Goal: Task Accomplishment & Management: Complete application form

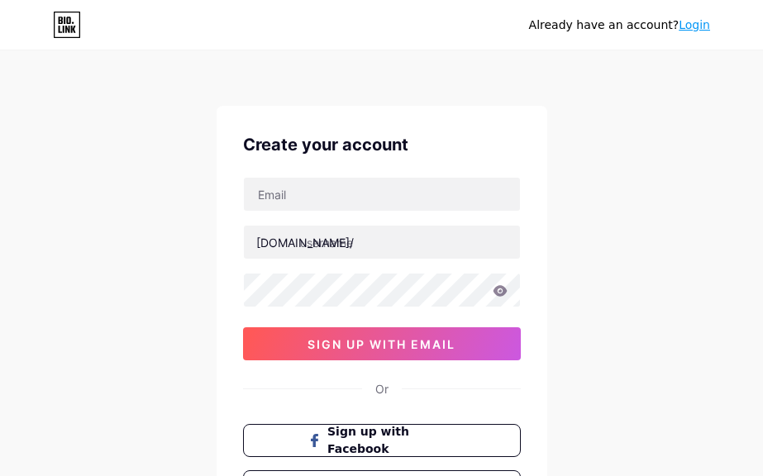
select select "English"
type input "[EMAIL_ADDRESS][DOMAIN_NAME]"
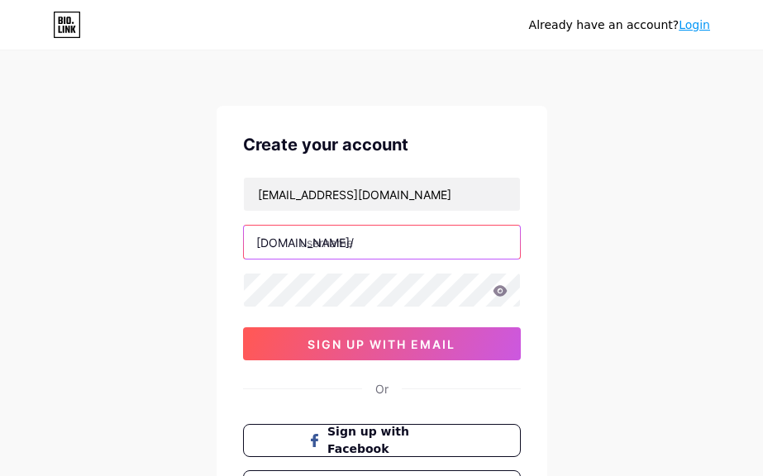
click at [326, 238] on input "text" at bounding box center [382, 242] width 276 height 33
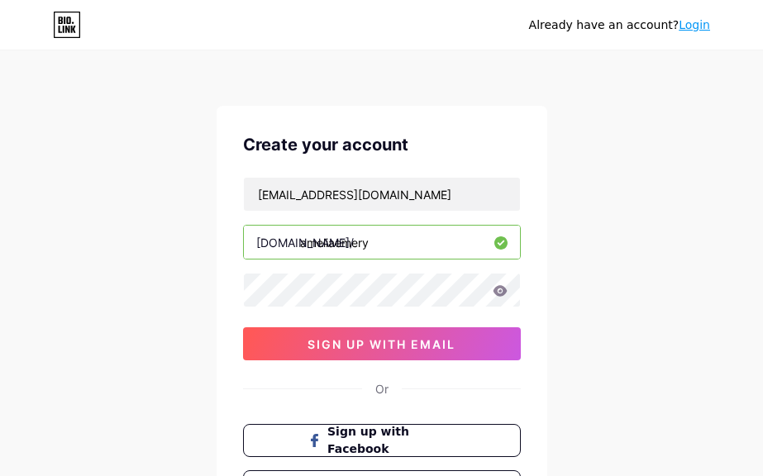
type input "ameliaemery"
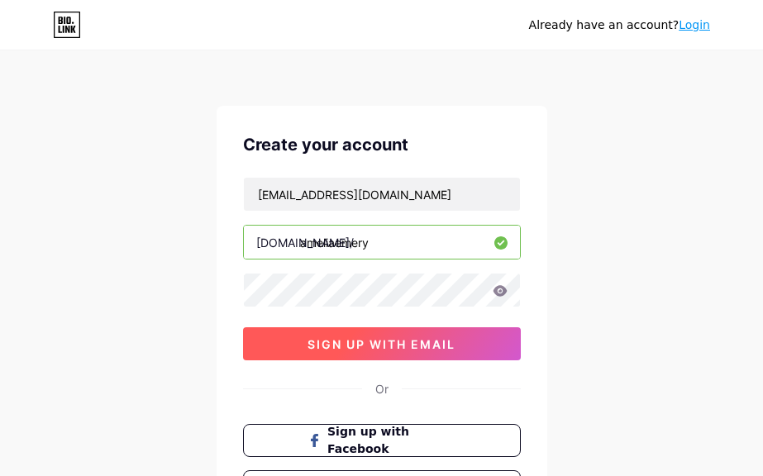
click at [355, 341] on span "sign up with email" at bounding box center [381, 344] width 148 height 14
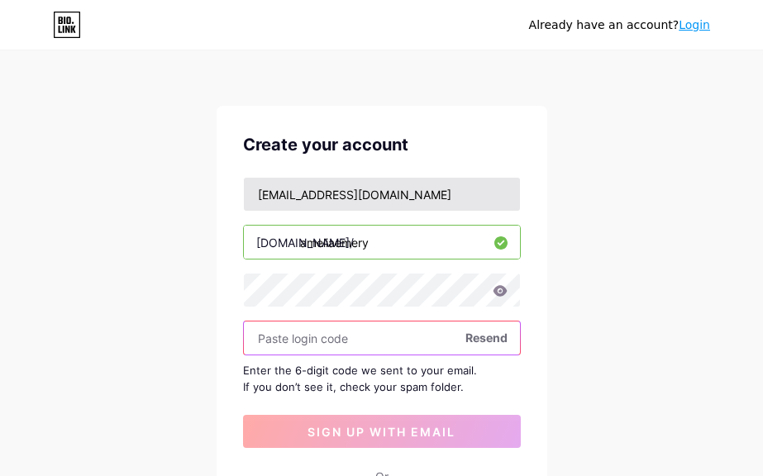
scroll to position [74, 0]
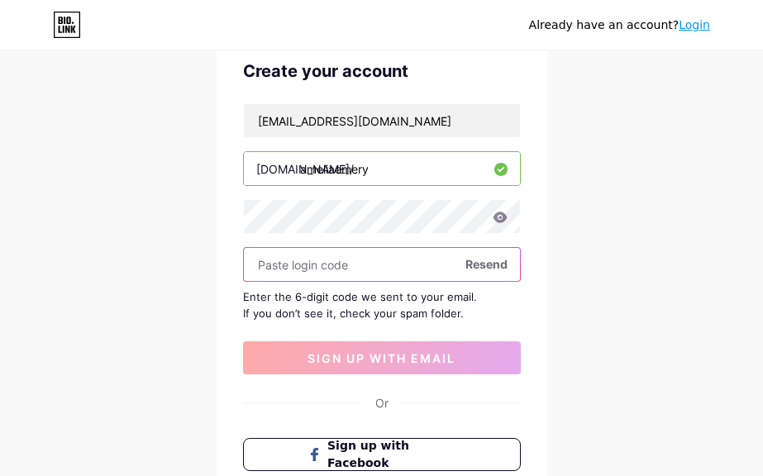
click at [279, 272] on input "text" at bounding box center [382, 264] width 276 height 33
paste input "826553"
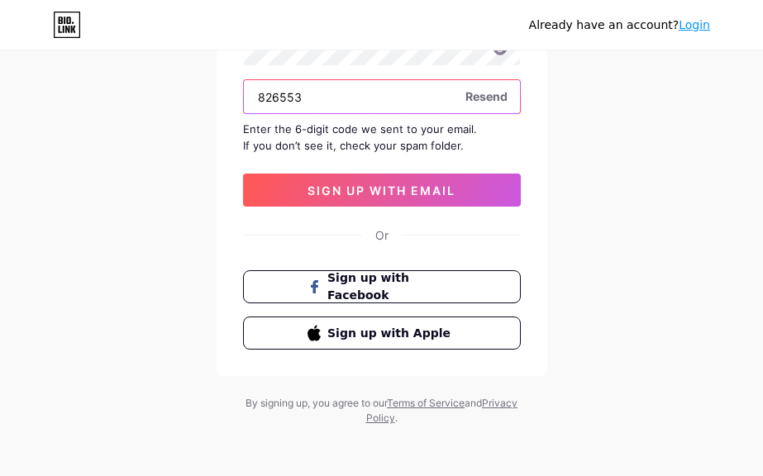
scroll to position [244, 0]
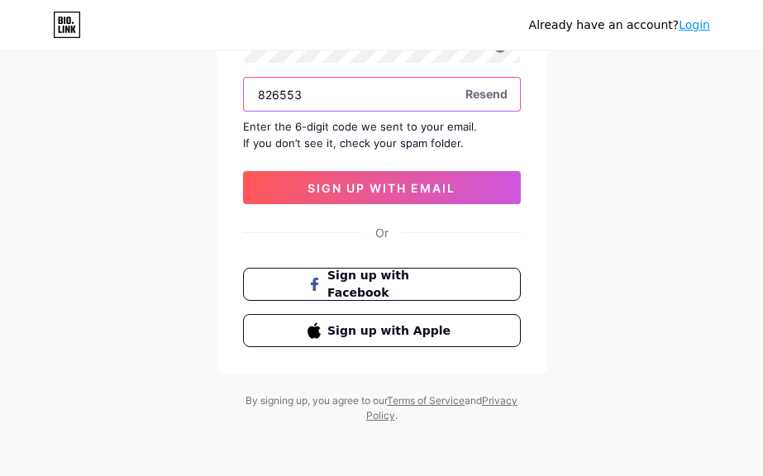
type input "826553"
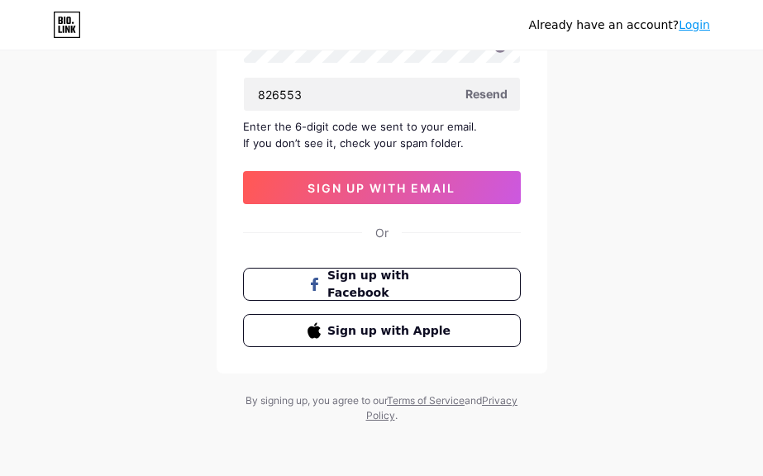
click at [376, 169] on div "[EMAIL_ADDRESS][DOMAIN_NAME] [DOMAIN_NAME]/ ameliaemery 826553 Resend Enter the…" at bounding box center [382, 68] width 278 height 271
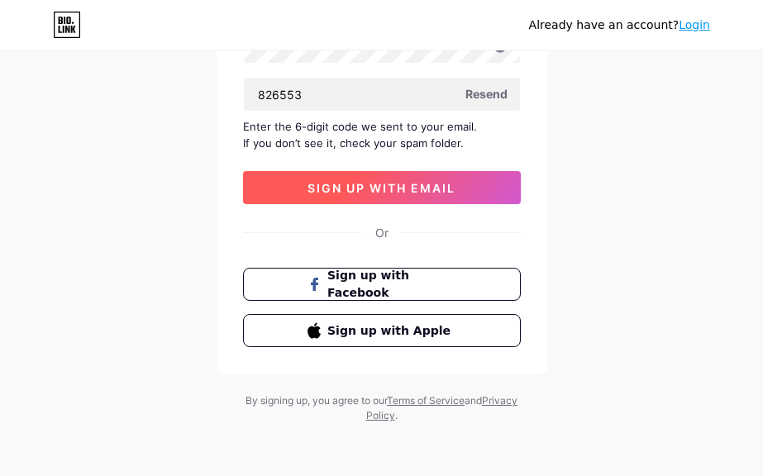
click at [376, 198] on button "sign up with email" at bounding box center [382, 187] width 278 height 33
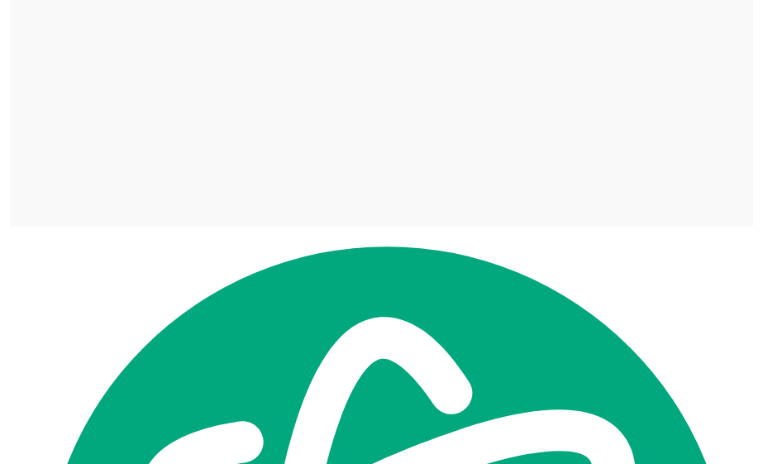
scroll to position [0, 0]
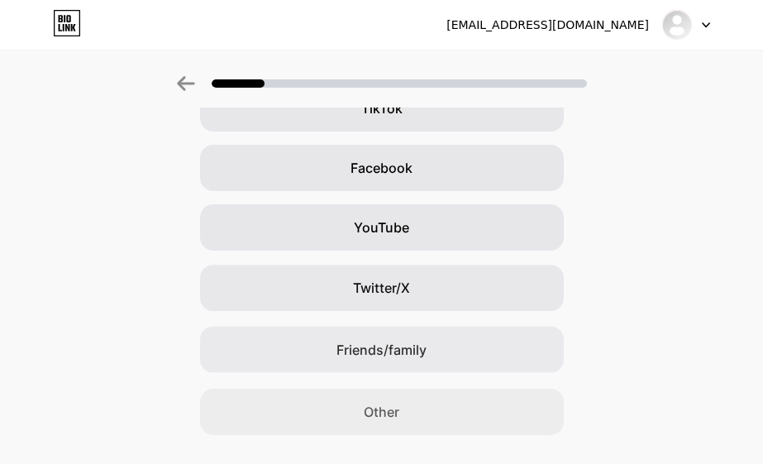
scroll to position [0, 4]
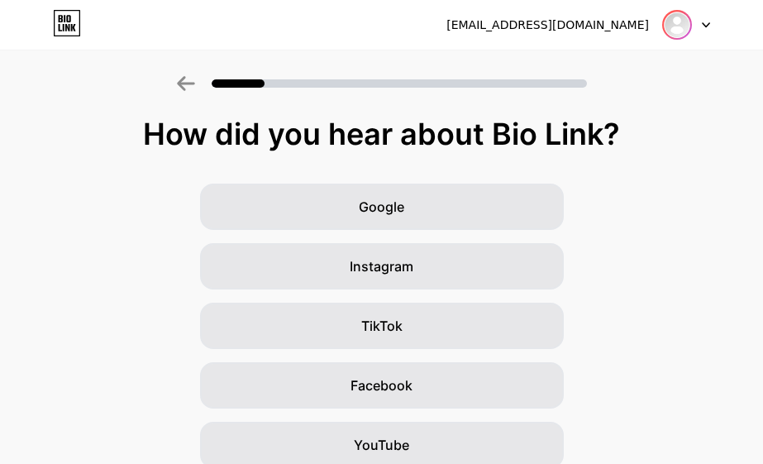
click at [683, 24] on img at bounding box center [677, 25] width 26 height 26
click at [578, 21] on div "[EMAIL_ADDRESS][DOMAIN_NAME]" at bounding box center [547, 25] width 202 height 17
click at [720, 19] on div "[EMAIL_ADDRESS][DOMAIN_NAME] Logout" at bounding box center [381, 25] width 763 height 30
click at [711, 26] on div "[EMAIL_ADDRESS][DOMAIN_NAME] Logout" at bounding box center [381, 25] width 763 height 30
click at [703, 22] on icon at bounding box center [706, 25] width 8 height 6
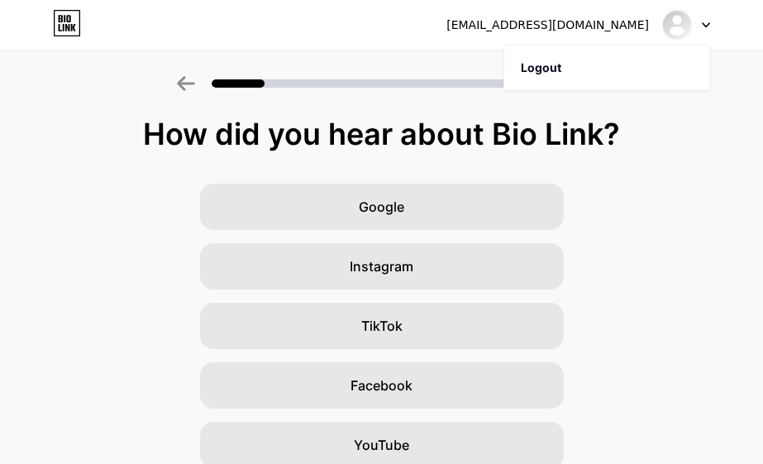
click at [703, 22] on icon at bounding box center [706, 25] width 8 height 6
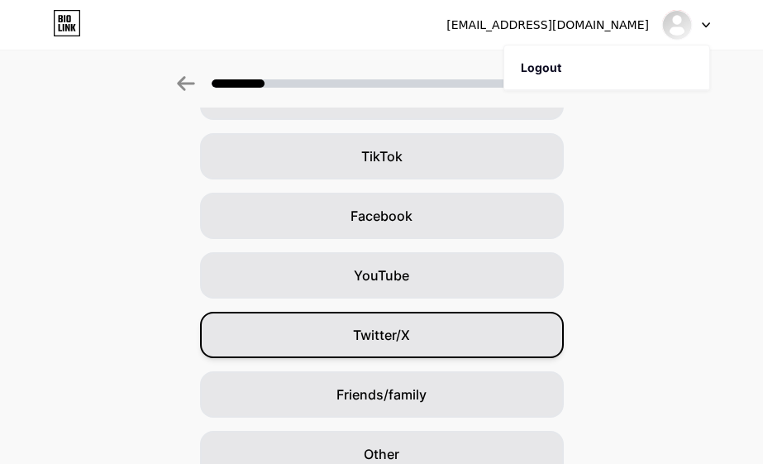
scroll to position [249, 4]
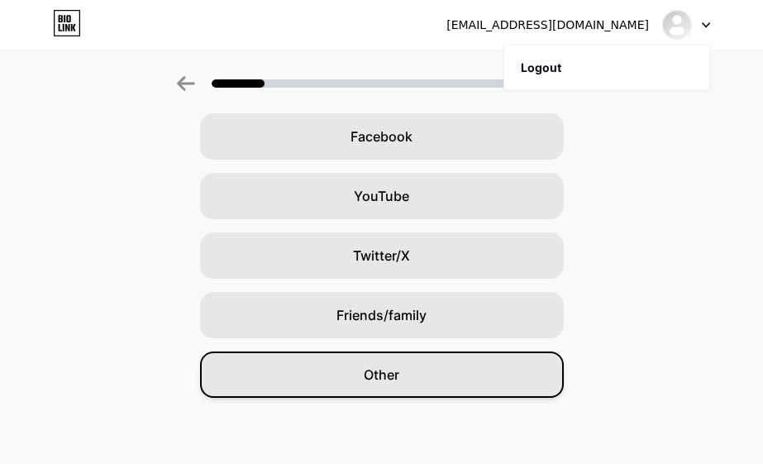
click at [371, 381] on span "Other" at bounding box center [382, 374] width 36 height 20
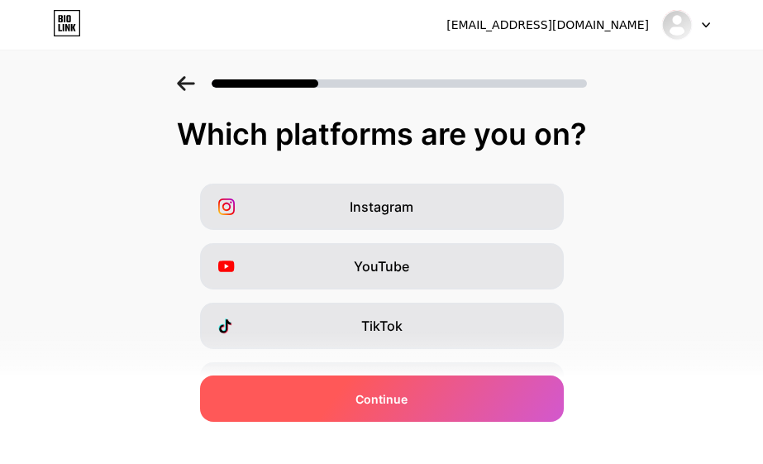
click at [370, 383] on div "Continue" at bounding box center [382, 398] width 364 height 46
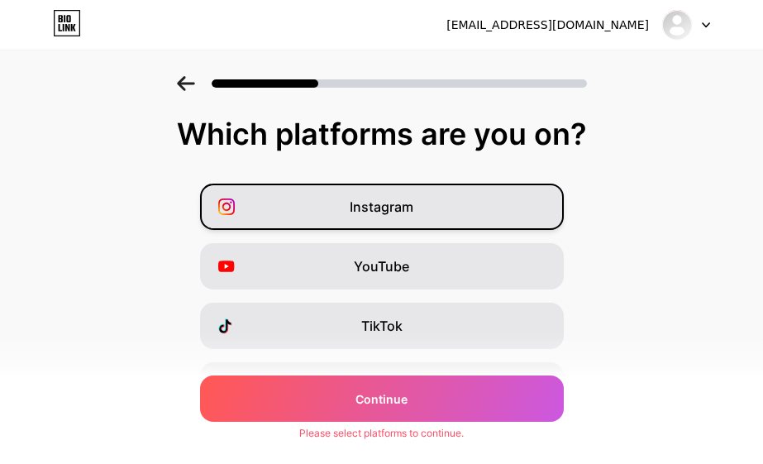
click at [374, 214] on span "Instagram" at bounding box center [382, 207] width 64 height 20
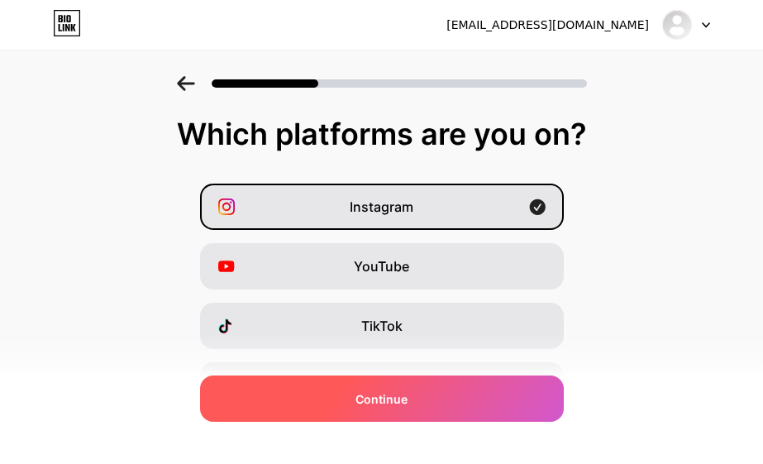
click at [391, 391] on span "Continue" at bounding box center [381, 398] width 52 height 17
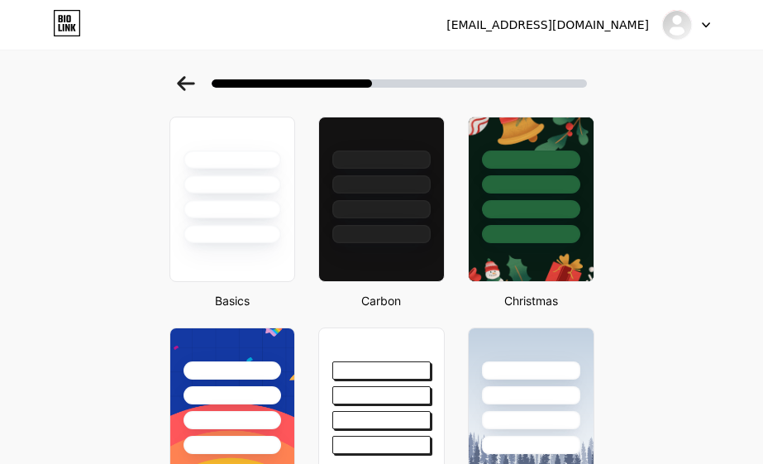
scroll to position [0, 2]
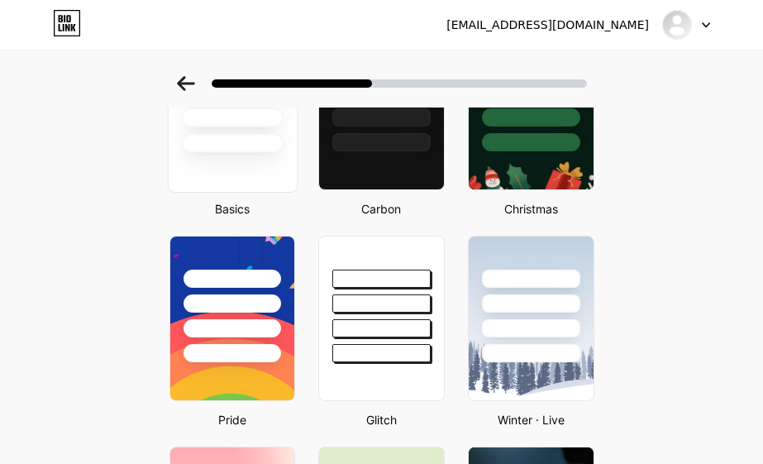
click at [255, 164] on div at bounding box center [232, 107] width 130 height 170
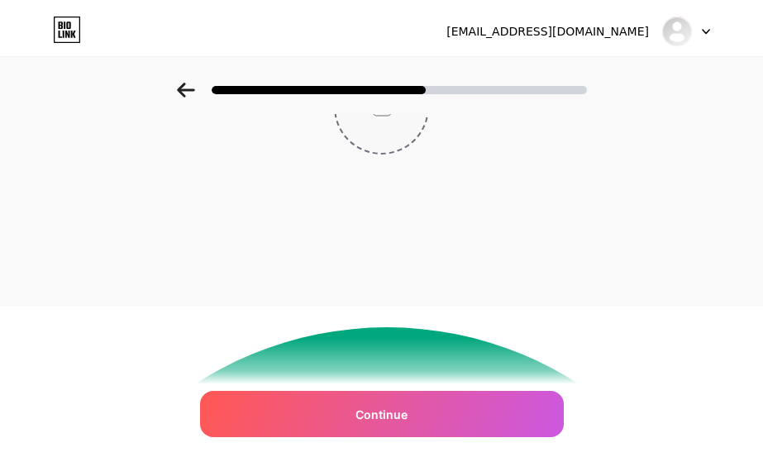
scroll to position [0, 0]
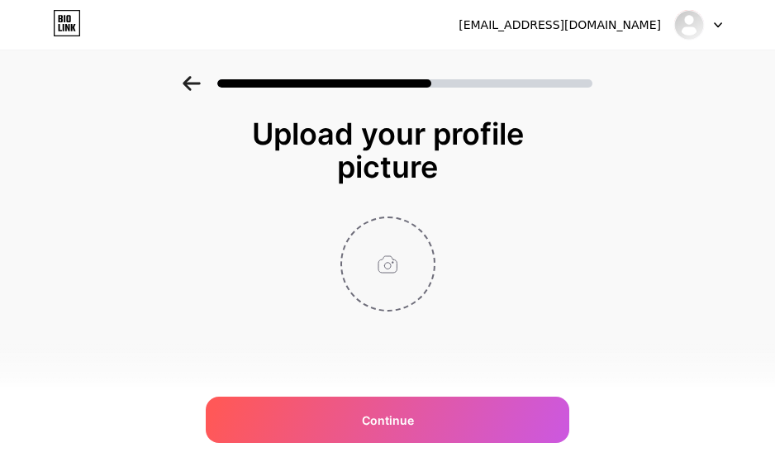
click at [395, 269] on input "file" at bounding box center [388, 264] width 92 height 92
type input "C:\fakepath\images (6).jpeg"
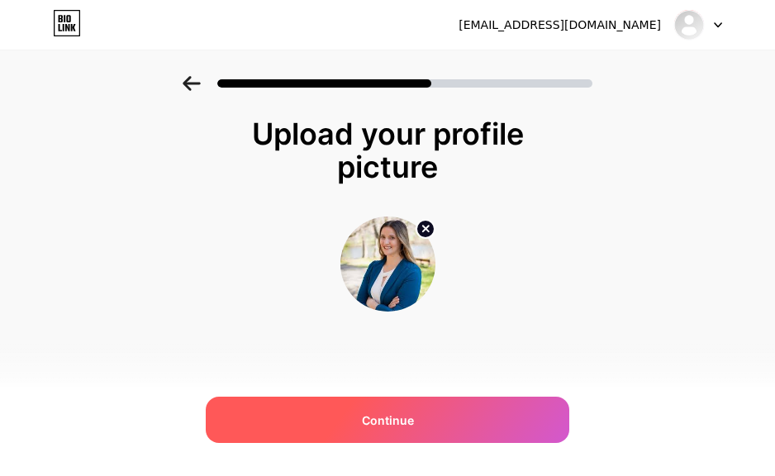
click at [467, 416] on div "Continue" at bounding box center [388, 420] width 364 height 46
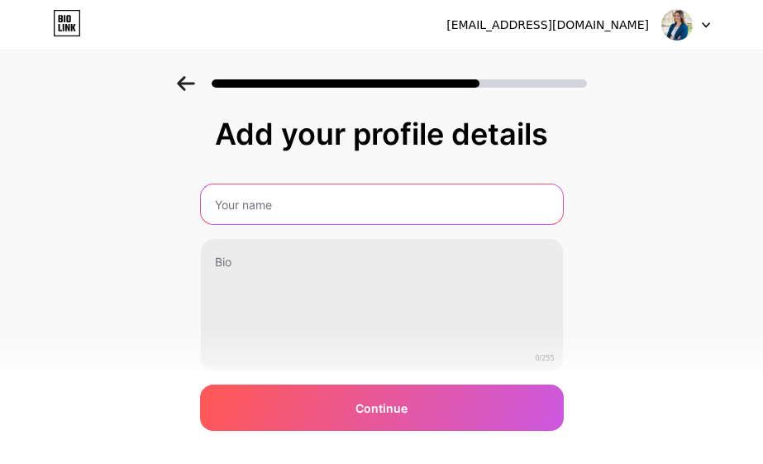
click at [264, 196] on input "text" at bounding box center [382, 204] width 362 height 40
type input "AmeliaEmery"
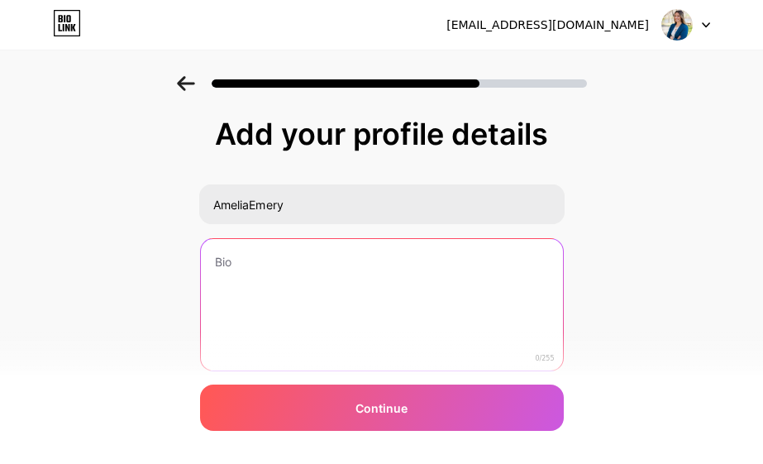
drag, startPoint x: 293, startPoint y: 261, endPoint x: 284, endPoint y: 243, distance: 20.3
click at [293, 261] on textarea at bounding box center [382, 305] width 362 height 133
click at [281, 302] on textarea "To enrich screen reader interactions, please activate Accessibility in Grammarl…" at bounding box center [380, 305] width 365 height 135
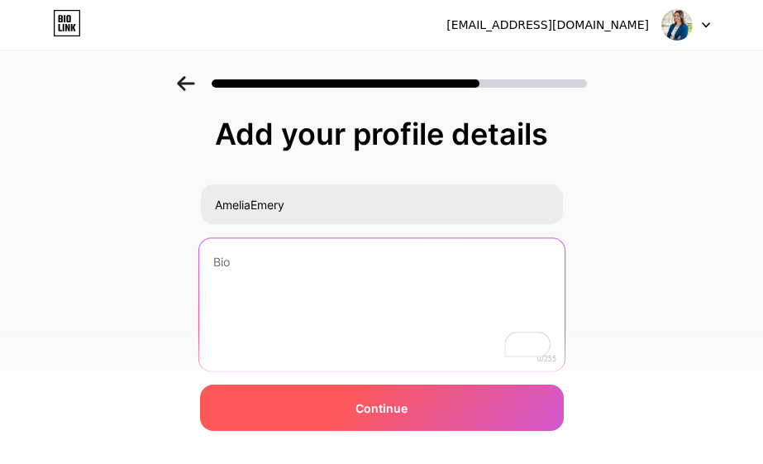
paste textarea "Hello, I'm [PERSON_NAME], a professional hairstylist at LadySalon, specializing…"
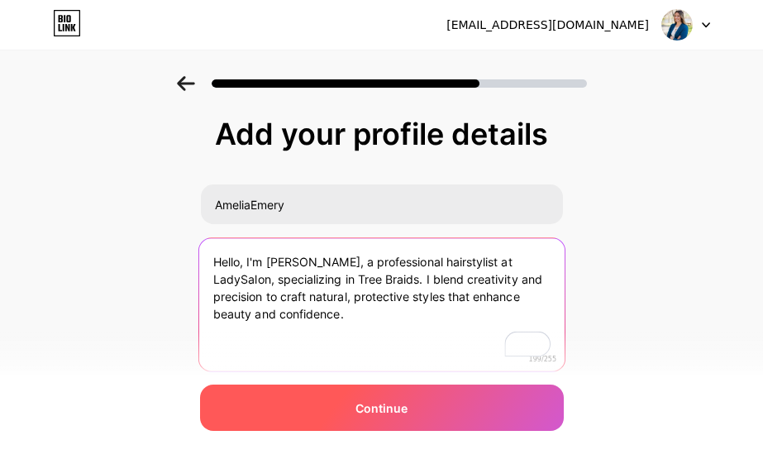
type textarea "Hello, I'm [PERSON_NAME], a professional hairstylist at LadySalon, specializing…"
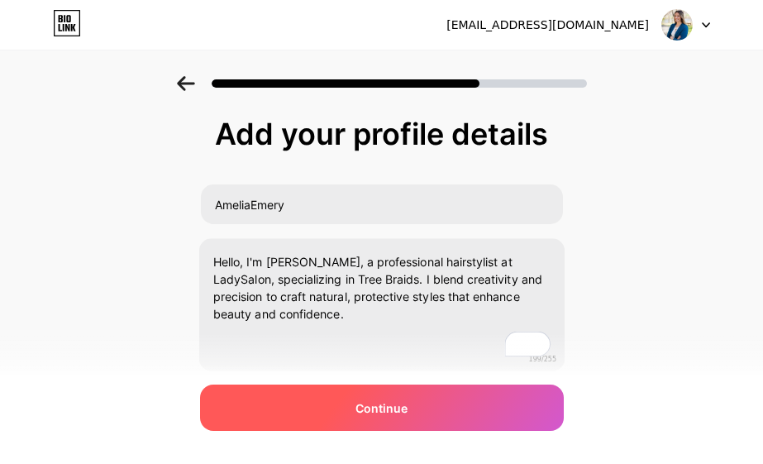
click at [370, 401] on span "Continue" at bounding box center [381, 407] width 52 height 17
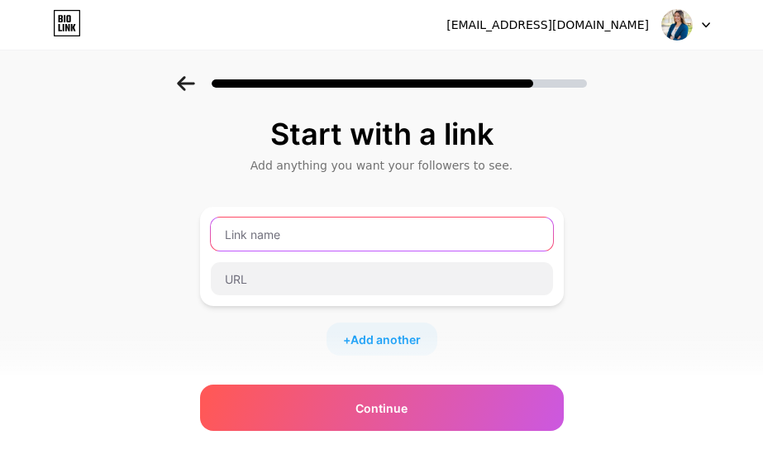
click at [297, 231] on input "text" at bounding box center [382, 233] width 342 height 33
type input "L"
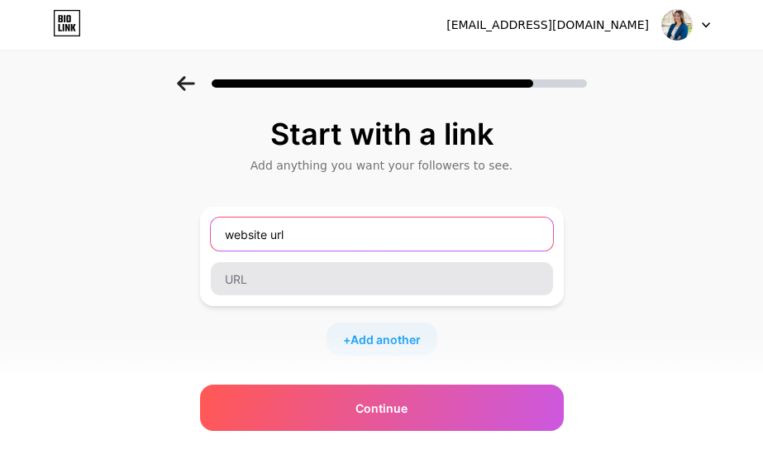
type input "website url"
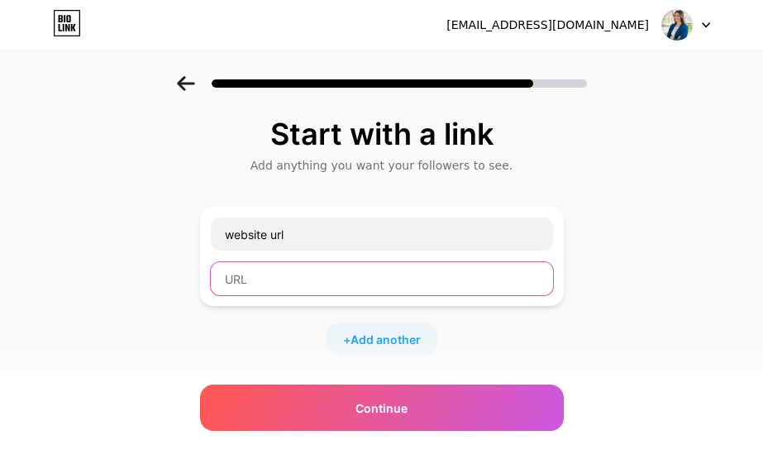
click at [247, 287] on input "text" at bounding box center [382, 278] width 342 height 33
paste input "[URL][DOMAIN_NAME]"
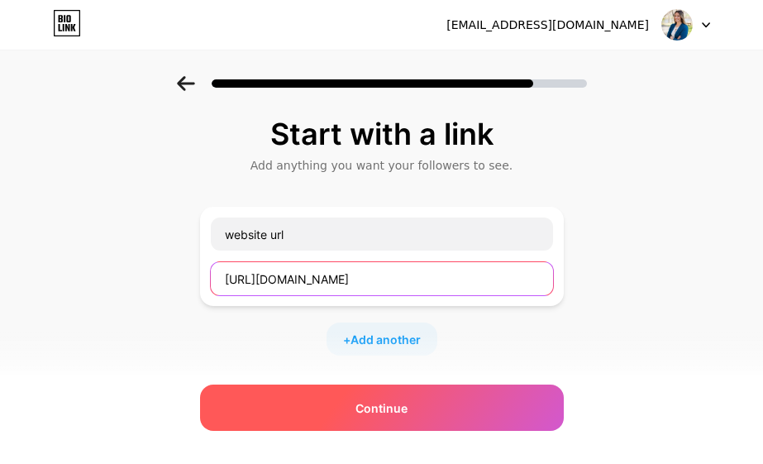
type input "[URL][DOMAIN_NAME]"
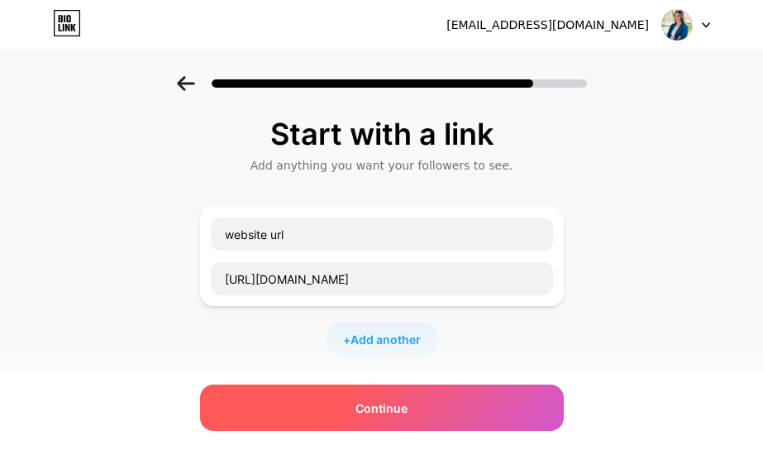
click at [407, 406] on span "Continue" at bounding box center [381, 407] width 52 height 17
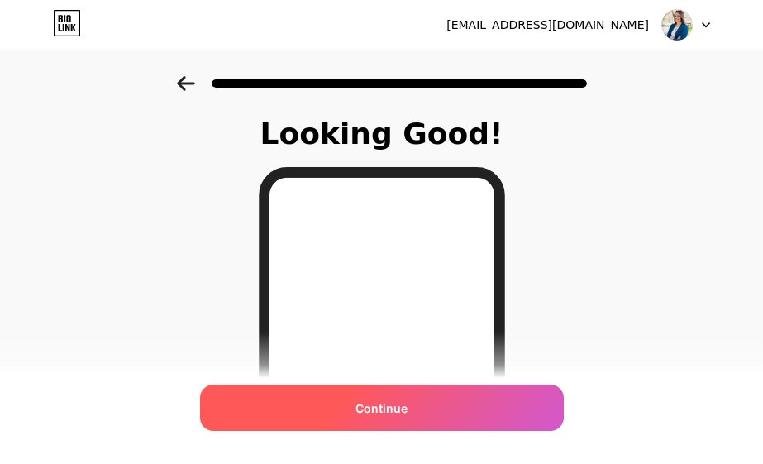
click at [417, 416] on div "Continue" at bounding box center [382, 407] width 364 height 46
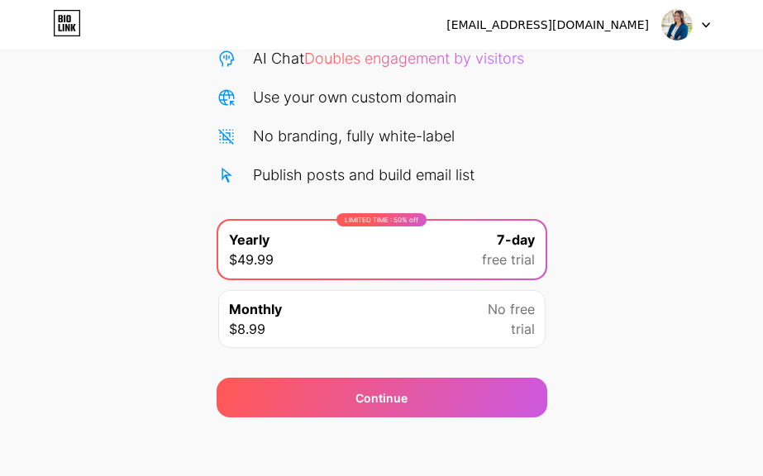
scroll to position [185, 0]
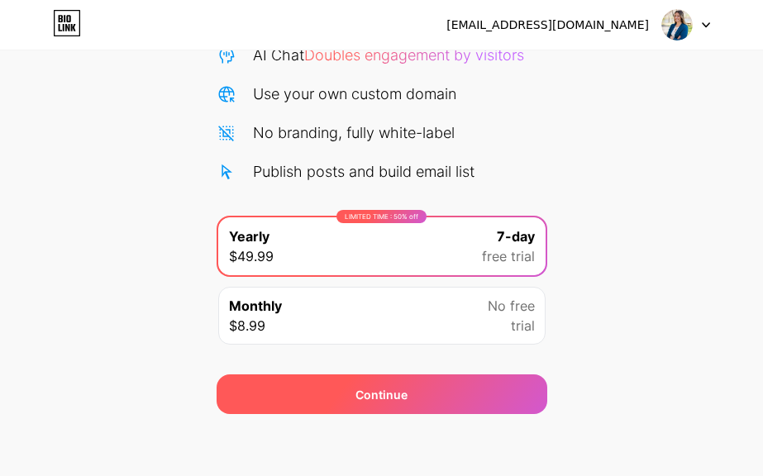
click at [417, 398] on div "Continue" at bounding box center [382, 394] width 331 height 40
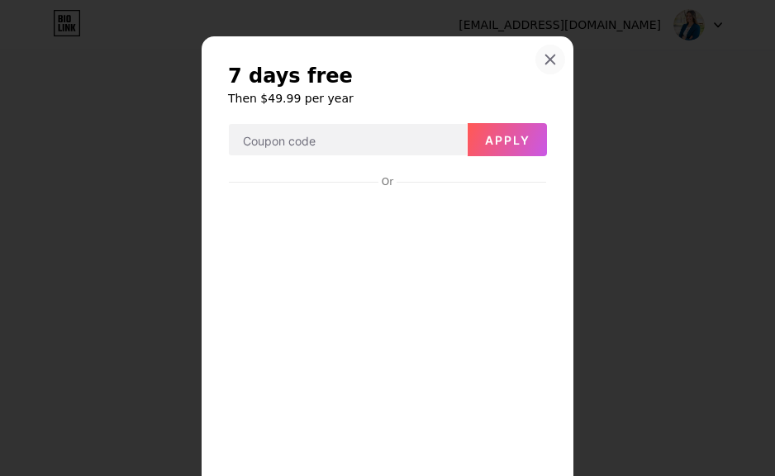
click at [549, 58] on icon at bounding box center [550, 59] width 13 height 13
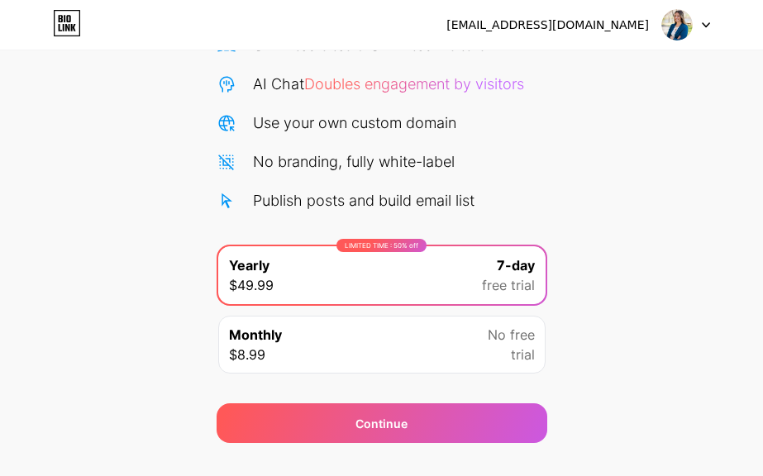
scroll to position [189, 0]
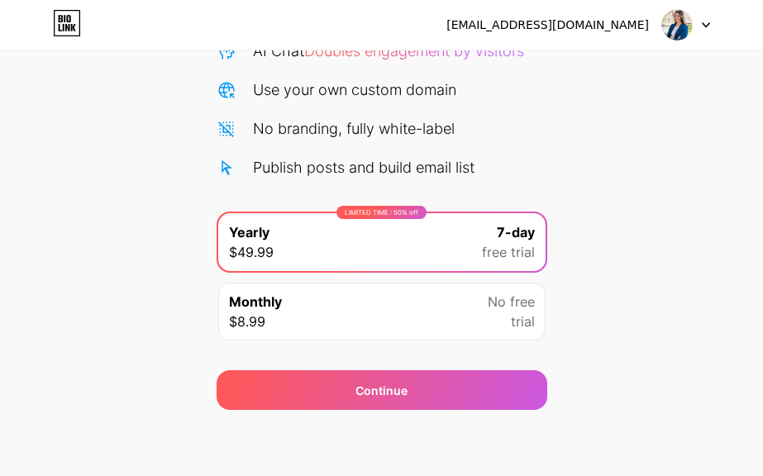
click at [700, 26] on div at bounding box center [686, 25] width 48 height 30
click at [62, 122] on div "Start your 7 day free trial Cancel anytime. We will send you an email 2 days be…" at bounding box center [381, 148] width 763 height 523
click at [701, 22] on div at bounding box center [686, 25] width 48 height 30
click at [529, 67] on li "Logout" at bounding box center [606, 67] width 205 height 45
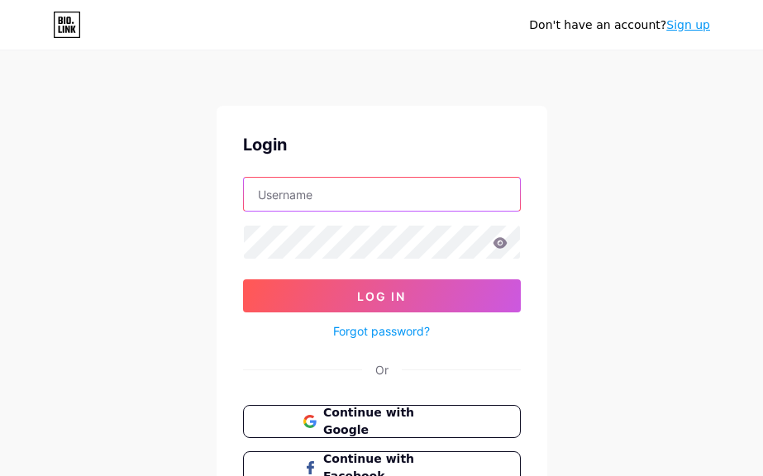
type input "ameliaemery"
